Goal: Information Seeking & Learning: Learn about a topic

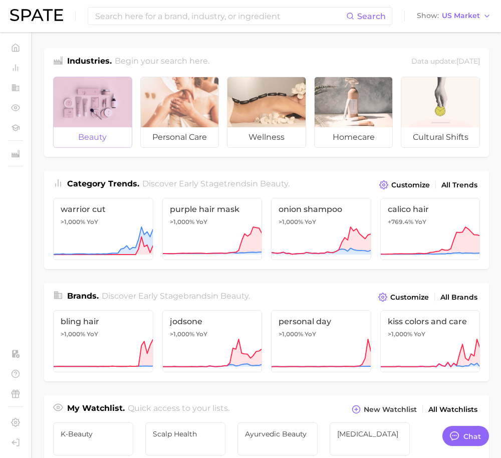
click at [92, 138] on span "beauty" at bounding box center [93, 137] width 78 height 20
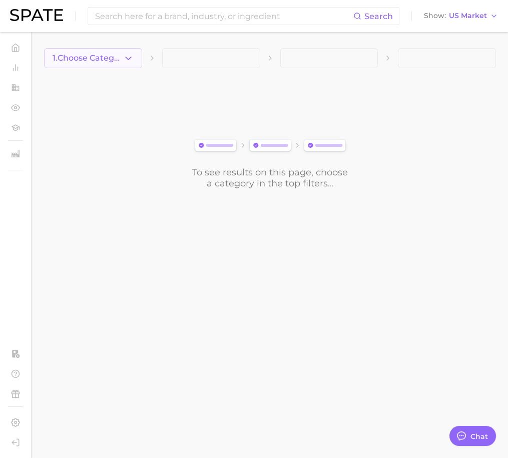
click at [119, 54] on span "1. Choose Category" at bounding box center [88, 58] width 71 height 9
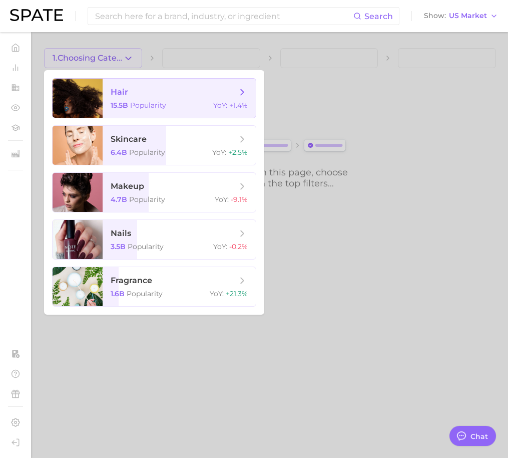
click at [172, 90] on span "hair" at bounding box center [174, 92] width 126 height 11
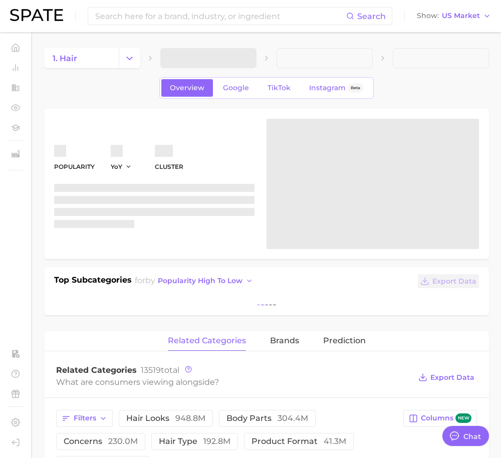
type textarea "x"
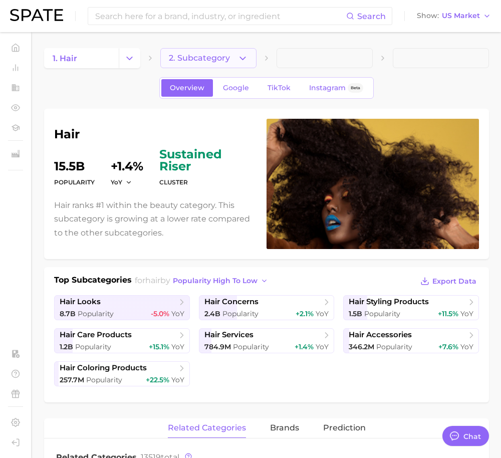
click at [215, 61] on span "2. Subcategory" at bounding box center [199, 58] width 61 height 9
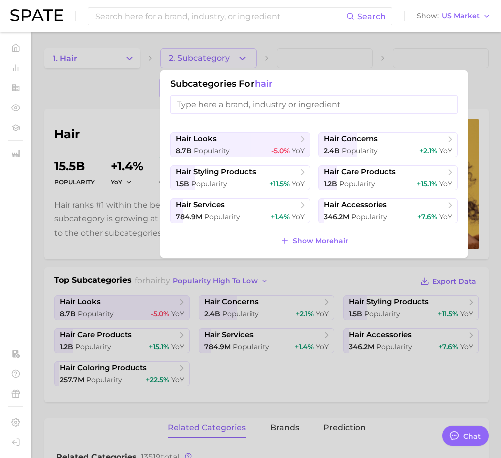
click at [255, 106] on input "search" at bounding box center [313, 104] width 287 height 19
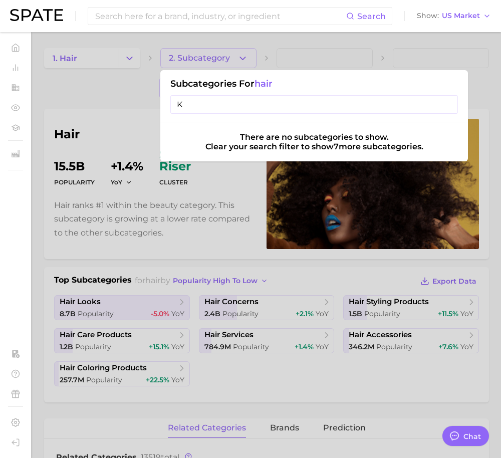
type input "K"
